Goal: Information Seeking & Learning: Learn about a topic

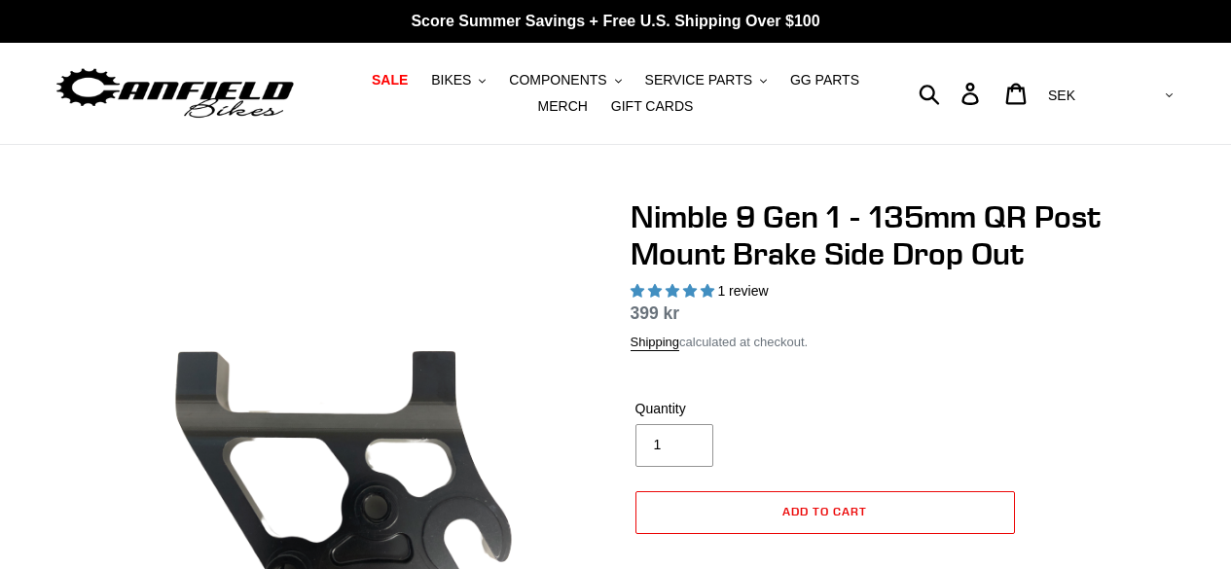
select select "highest-rating"
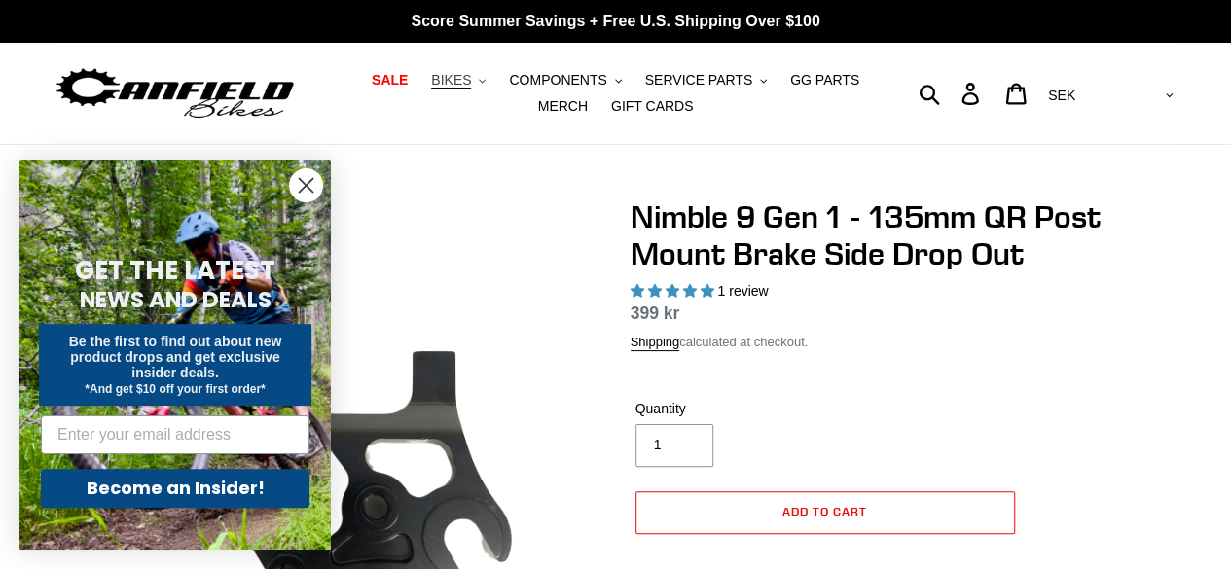
click at [444, 87] on span "BIKES" at bounding box center [451, 80] width 40 height 17
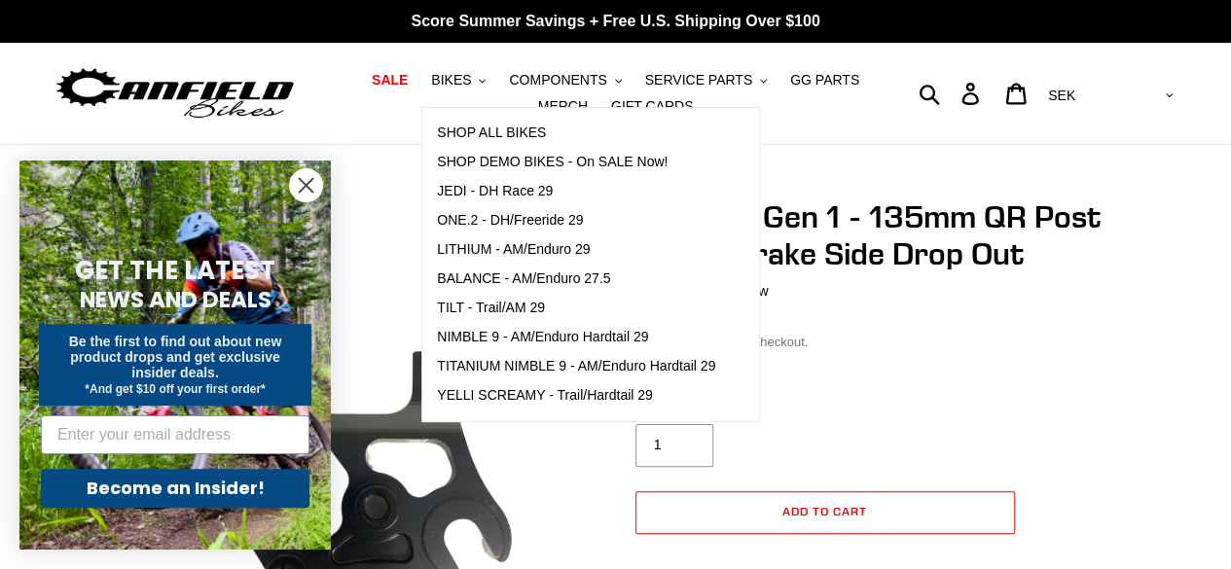
click at [299, 190] on circle "Close dialog" at bounding box center [306, 185] width 32 height 32
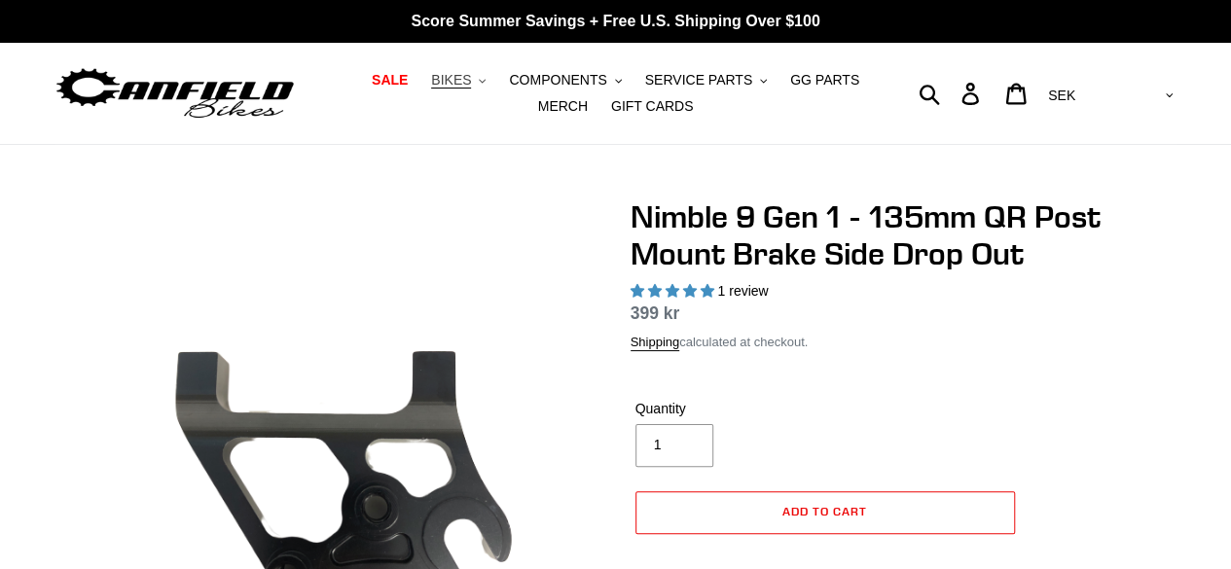
click at [432, 83] on span "BIKES" at bounding box center [451, 80] width 40 height 17
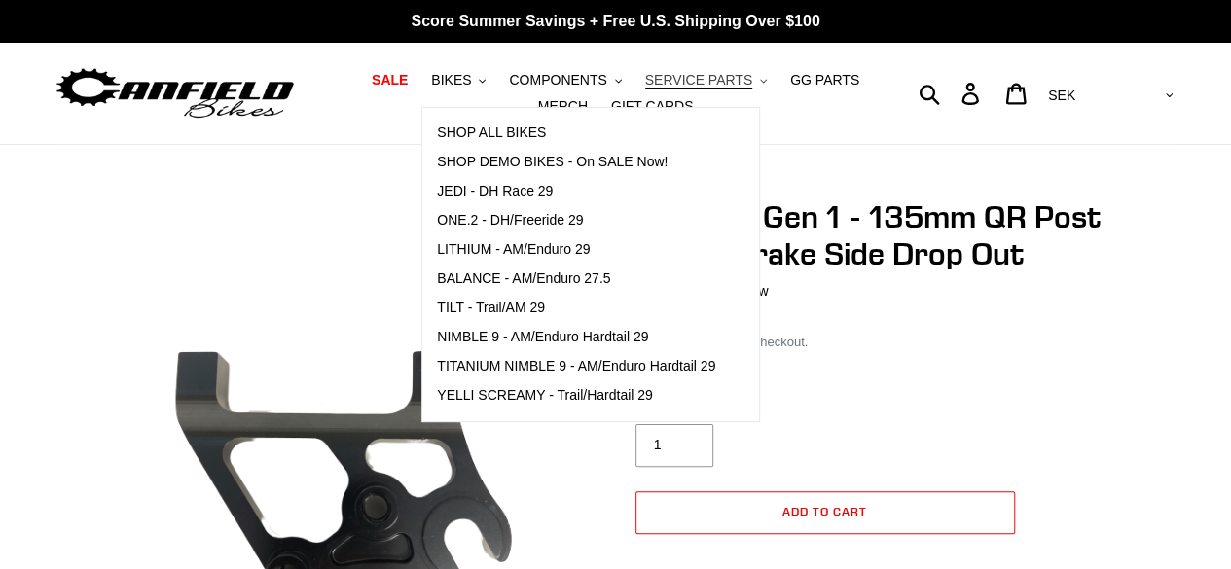
click at [693, 83] on span "SERVICE PARTS" at bounding box center [698, 80] width 107 height 17
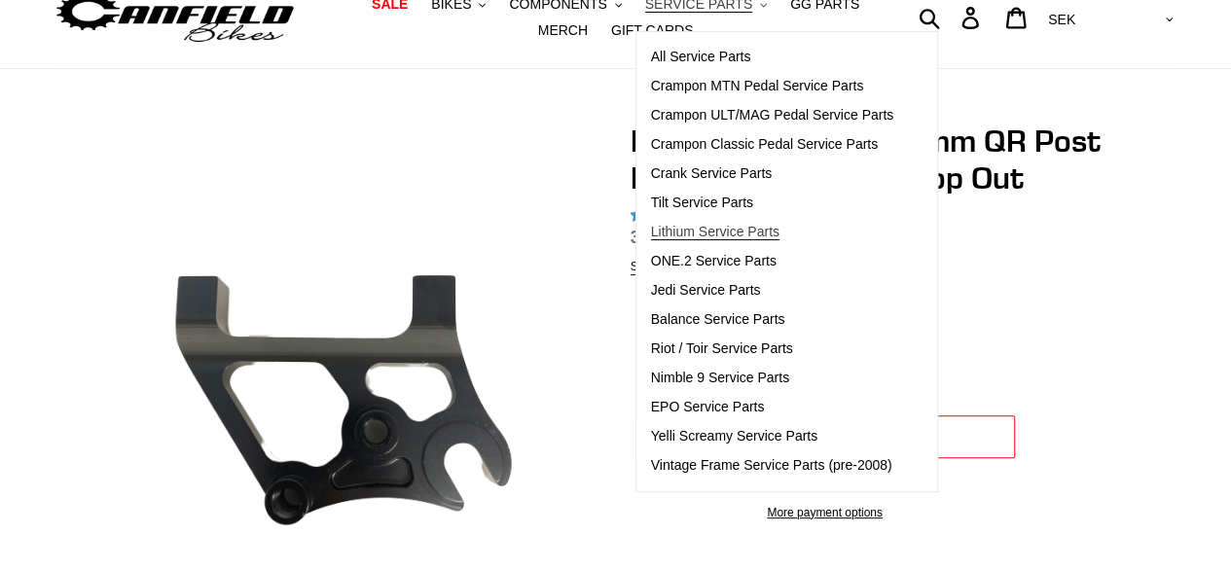
scroll to position [100, 0]
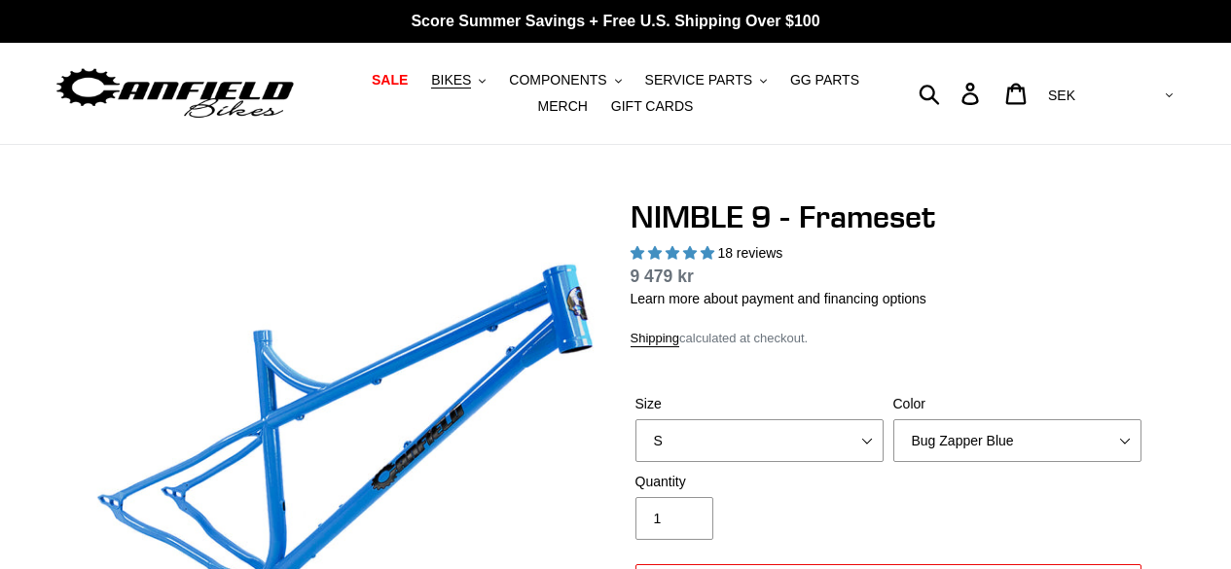
select select "highest-rating"
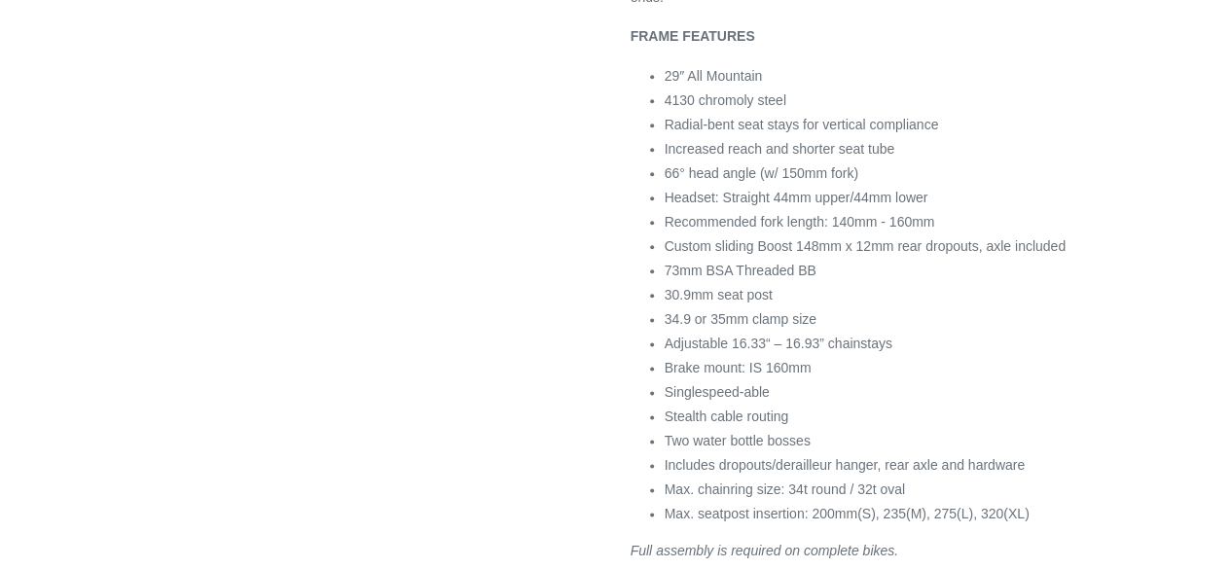
scroll to position [1080, 0]
